Goal: Task Accomplishment & Management: Manage account settings

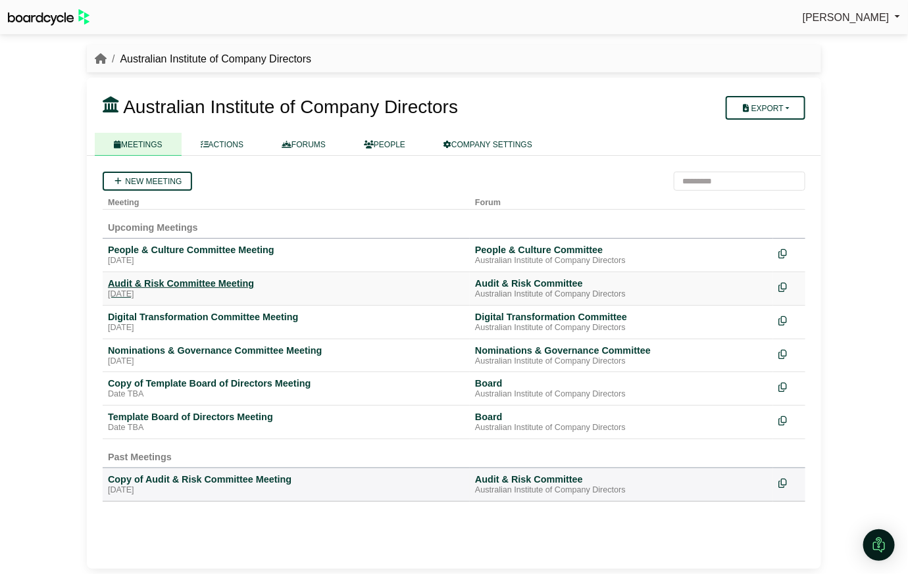
click at [123, 284] on div "Audit & Risk Committee Meeting" at bounding box center [286, 284] width 357 height 12
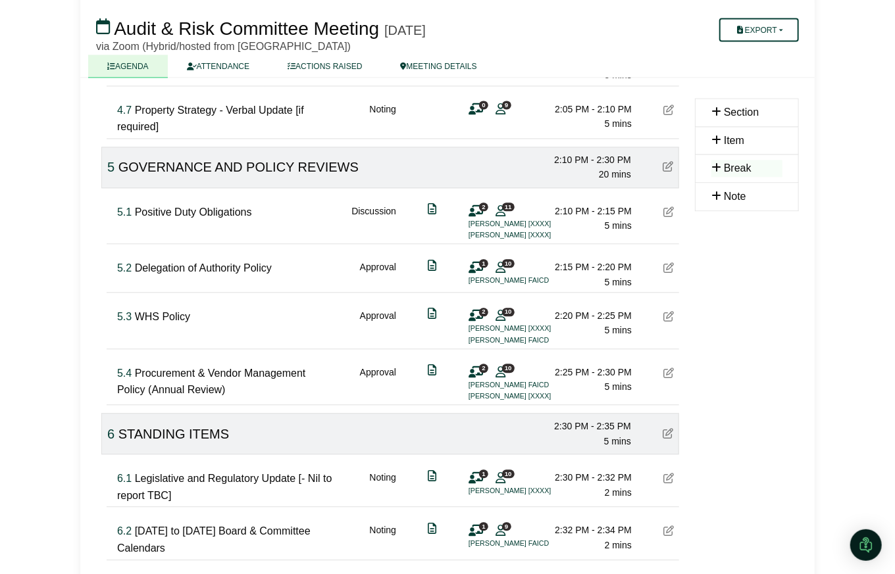
scroll to position [1228, 0]
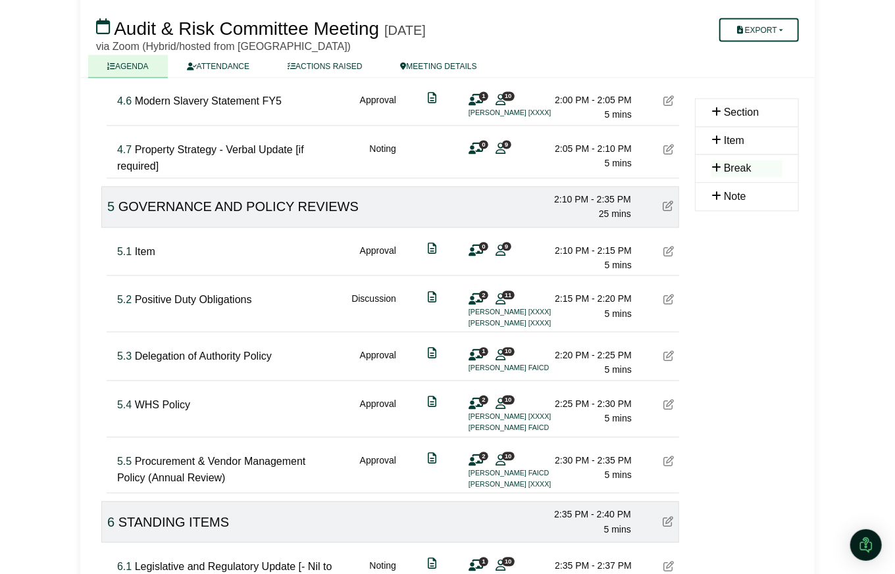
click at [144, 246] on span "Item" at bounding box center [145, 251] width 20 height 11
type input "*"
type input "**********"
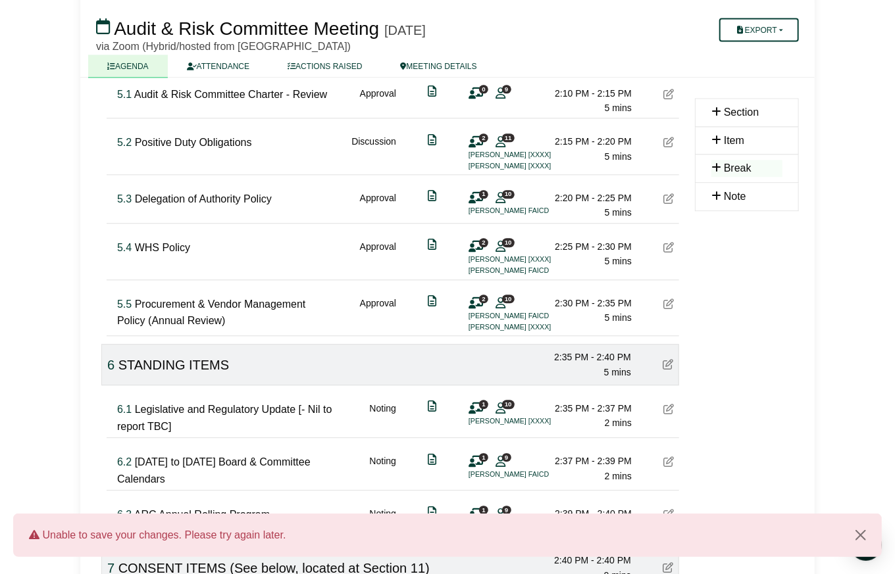
scroll to position [1404, 0]
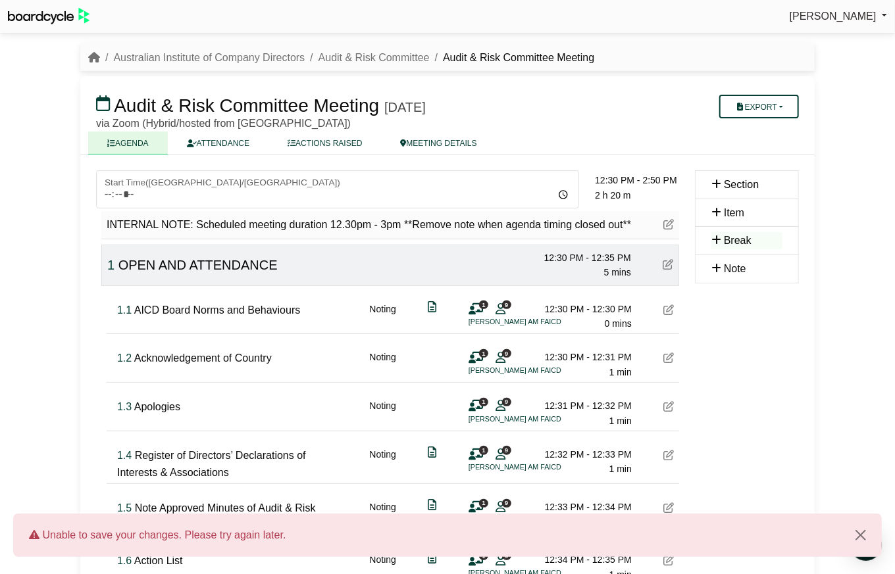
scroll to position [0, 0]
